Goal: Obtain resource: Obtain resource

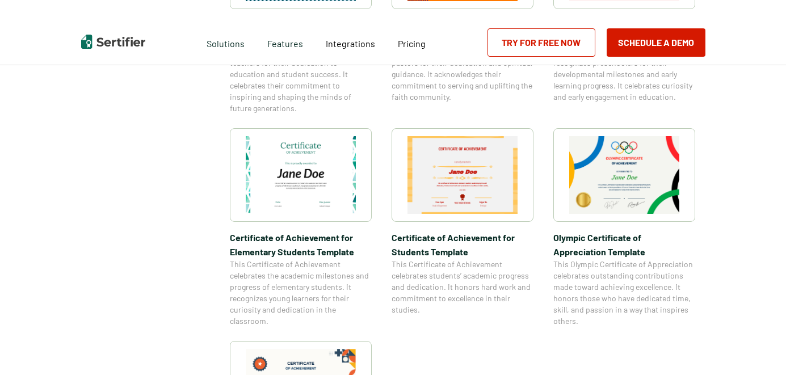
scroll to position [1080, 0]
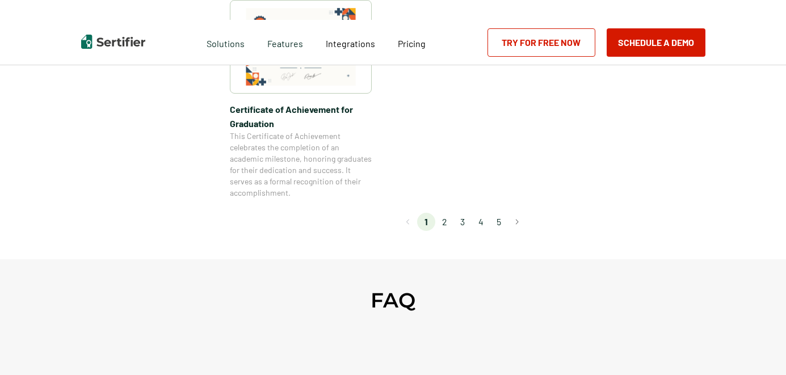
click at [448, 220] on li "2" at bounding box center [444, 222] width 18 height 18
click at [446, 222] on li "2" at bounding box center [444, 222] width 18 height 18
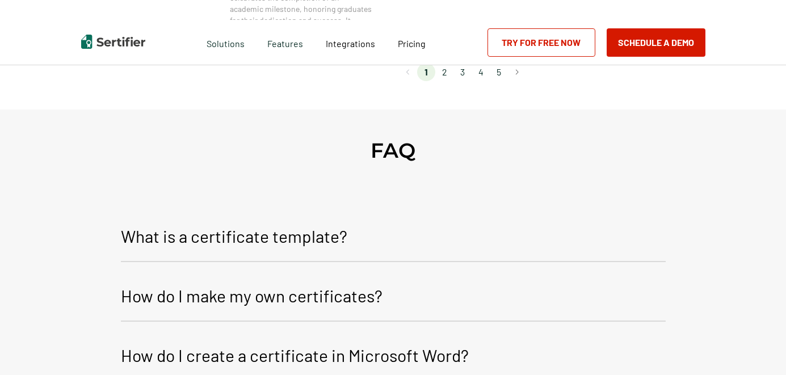
scroll to position [1137, 0]
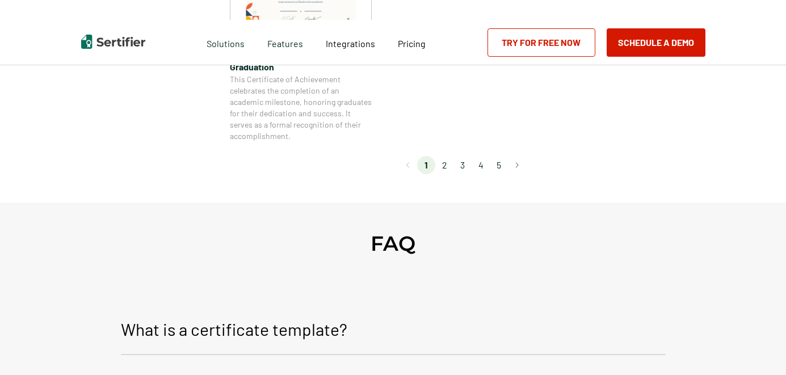
click at [445, 168] on li "2" at bounding box center [444, 165] width 18 height 18
click at [518, 165] on button "Go to next page" at bounding box center [517, 165] width 18 height 18
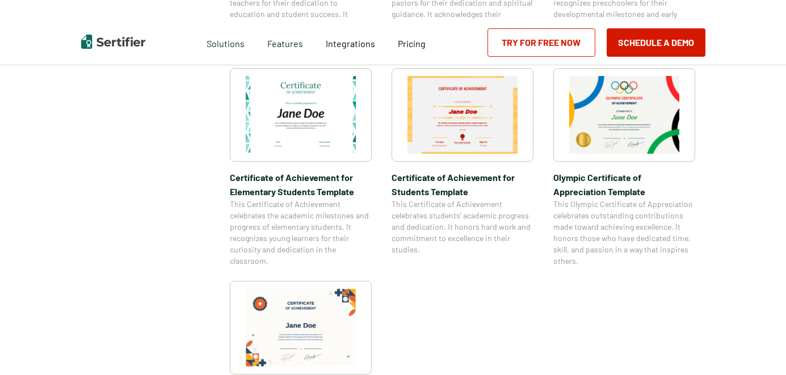
scroll to position [853, 0]
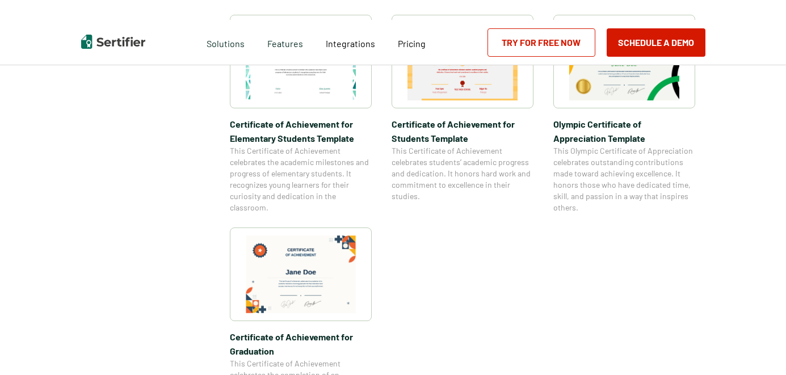
click at [597, 140] on span "Olympic Certificate of Appreciation​ Template" at bounding box center [625, 131] width 142 height 28
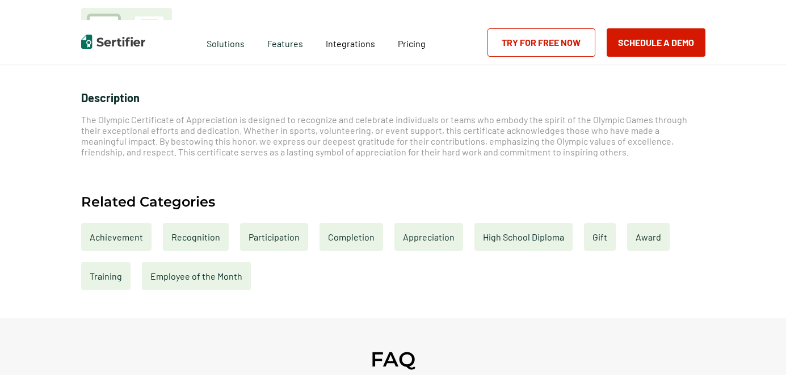
scroll to position [455, 0]
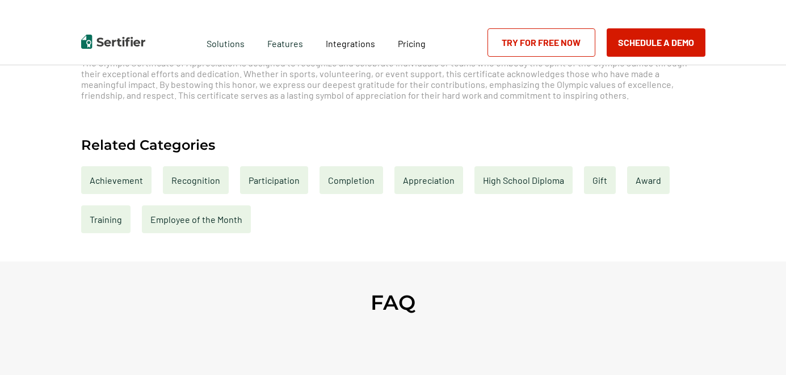
click at [413, 179] on div "Appreciation" at bounding box center [429, 180] width 69 height 28
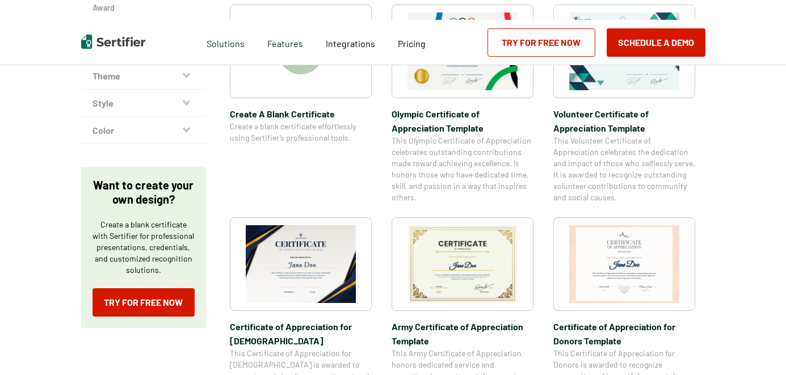
scroll to position [170, 0]
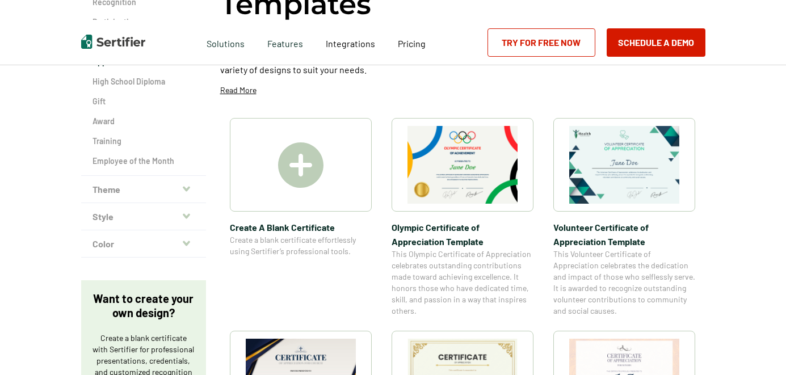
click at [291, 174] on img at bounding box center [300, 165] width 45 height 45
click at [296, 169] on img at bounding box center [300, 165] width 45 height 45
click at [303, 169] on img at bounding box center [300, 165] width 45 height 45
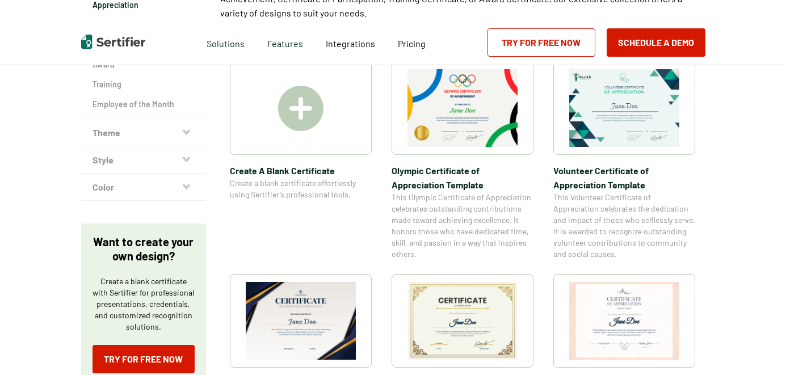
scroll to position [341, 0]
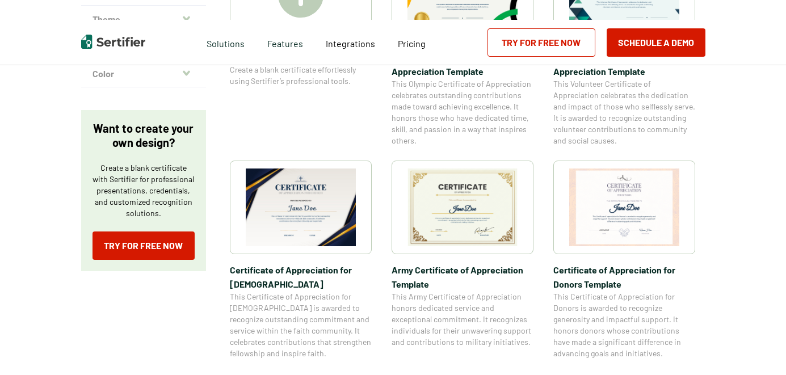
click at [627, 206] on img at bounding box center [624, 208] width 110 height 78
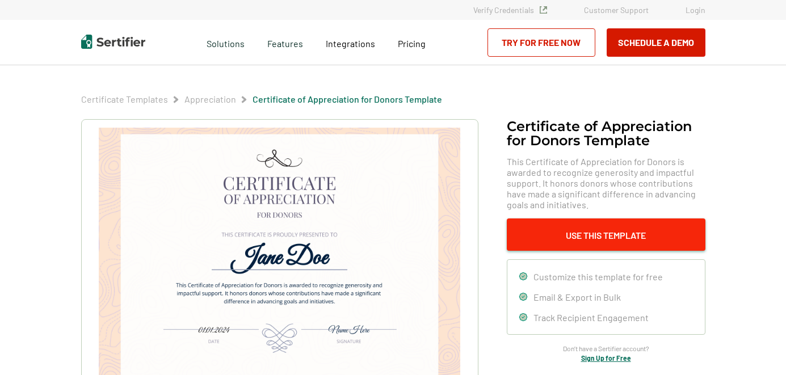
click at [604, 224] on button "Use This Template" at bounding box center [606, 235] width 199 height 32
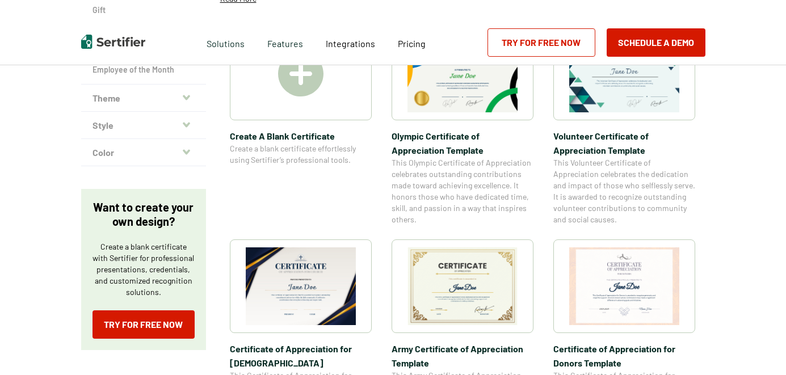
scroll to position [227, 0]
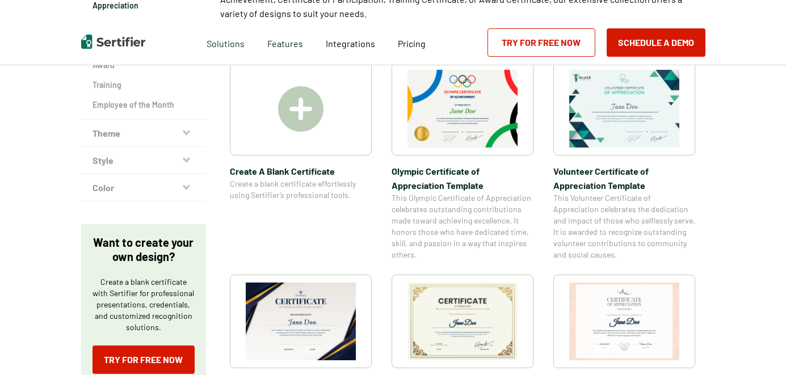
click at [306, 129] on img at bounding box center [300, 108] width 45 height 45
click at [295, 112] on img at bounding box center [300, 108] width 45 height 45
click at [299, 111] on img at bounding box center [300, 108] width 45 height 45
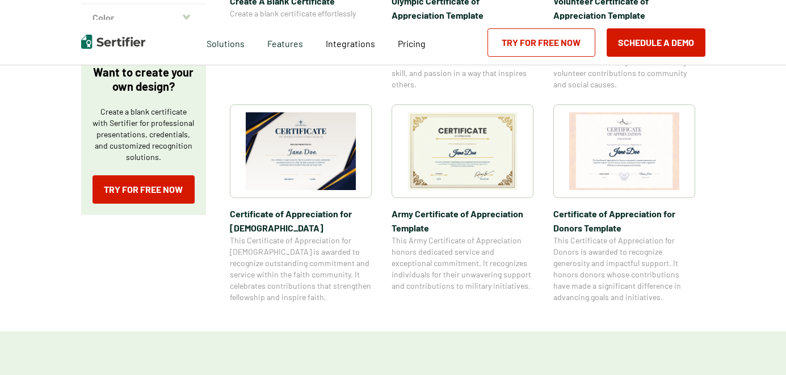
scroll to position [340, 0]
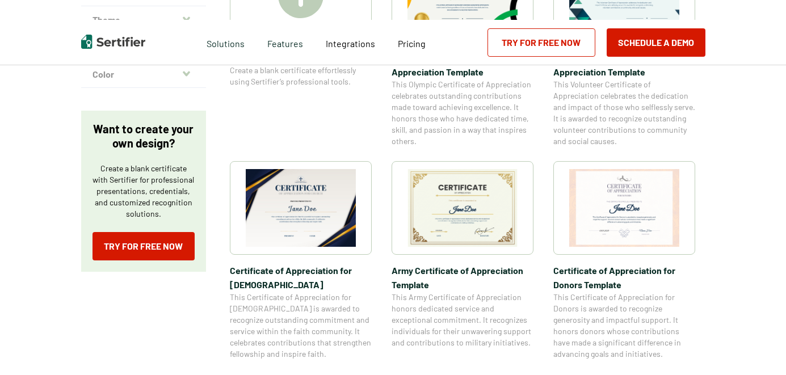
click at [454, 203] on img at bounding box center [463, 208] width 110 height 78
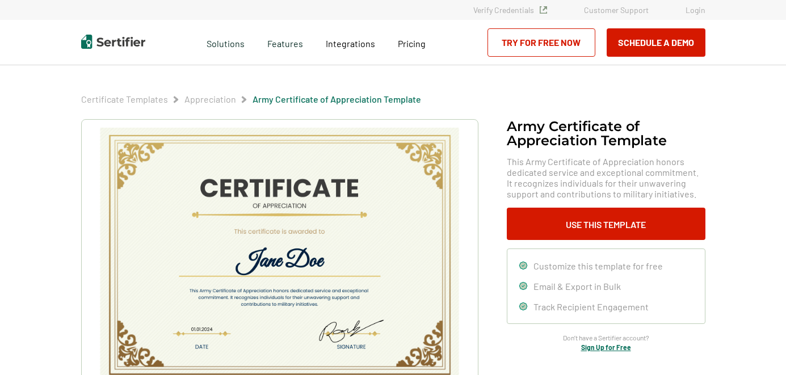
scroll to position [57, 0]
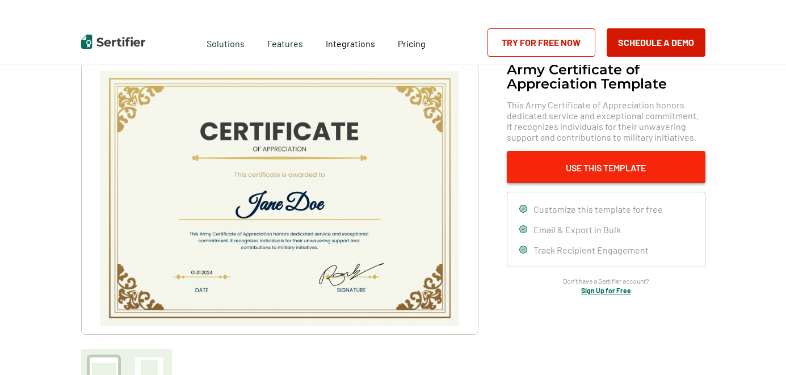
click at [554, 173] on button "Use This Template" at bounding box center [606, 167] width 199 height 32
click at [589, 165] on button "Use This Template" at bounding box center [606, 167] width 199 height 32
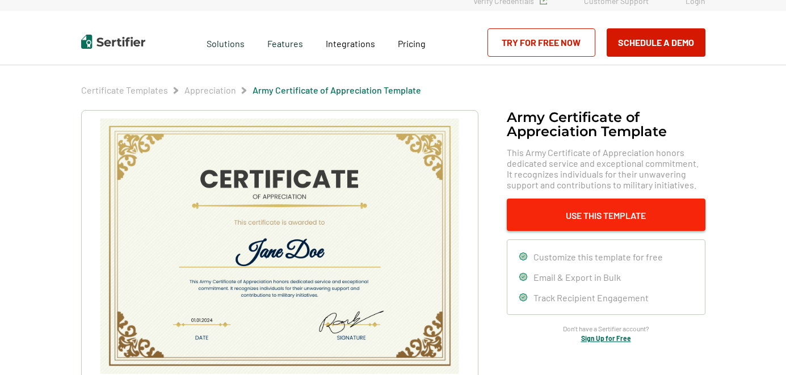
scroll to position [0, 0]
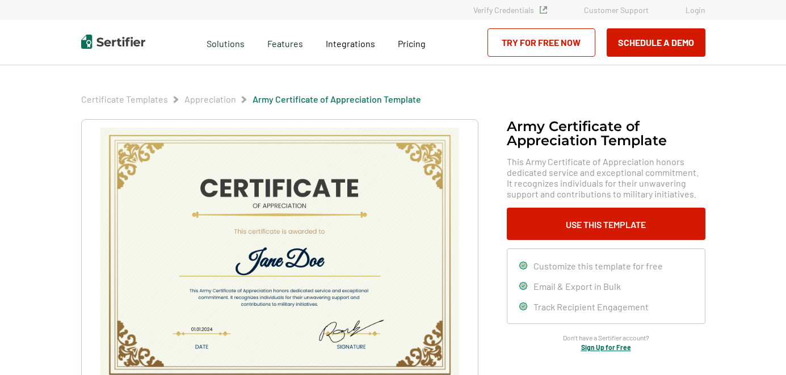
click at [388, 230] on img at bounding box center [279, 255] width 361 height 255
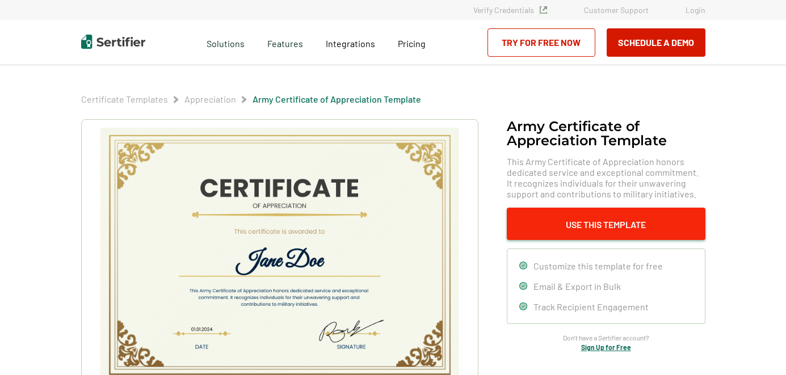
drag, startPoint x: 388, startPoint y: 230, endPoint x: 559, endPoint y: 223, distance: 170.5
click at [558, 223] on button "Use This Template" at bounding box center [606, 224] width 199 height 32
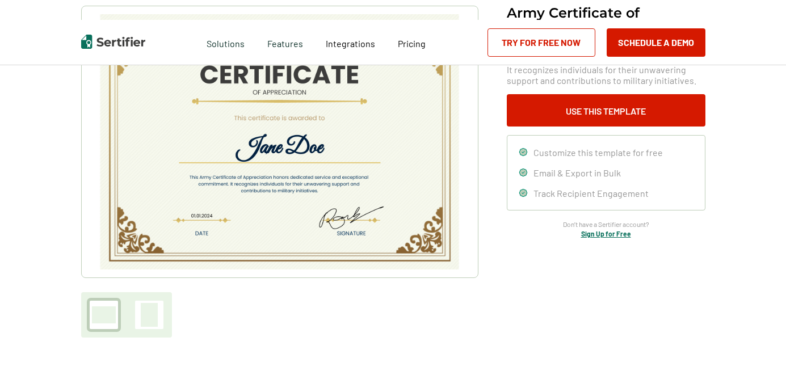
click at [335, 154] on img at bounding box center [279, 141] width 361 height 255
drag, startPoint x: 320, startPoint y: 154, endPoint x: 326, endPoint y: 147, distance: 9.7
click at [326, 147] on img at bounding box center [279, 141] width 361 height 255
